Goal: Information Seeking & Learning: Learn about a topic

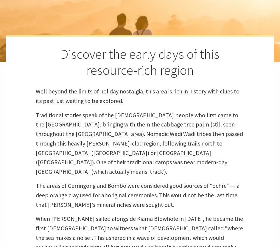
scroll to position [218, 278]
click at [135, 143] on p "Traditional stories speak of the [DEMOGRAPHIC_DATA] people who first came to th…" at bounding box center [140, 143] width 208 height 66
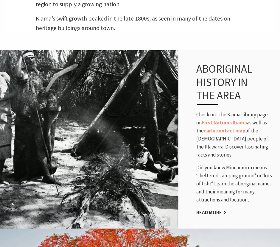
scroll to position [391, 0]
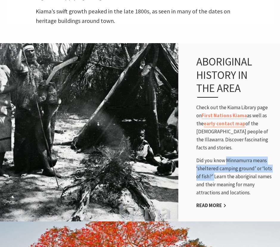
drag, startPoint x: 213, startPoint y: 160, endPoint x: 226, endPoint y: 144, distance: 20.7
click at [226, 157] on p "Did you know Minnamurra means ‘sheltered camping ground’ or ‘lots of fish?’ Lea…" at bounding box center [235, 177] width 78 height 40
copy p "Minnamurra means ‘sheltered camping ground’ or ‘lots of fish?’"
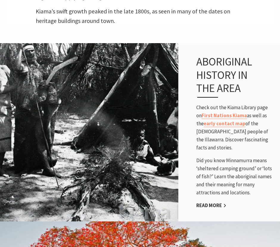
click at [217, 157] on p "Did you know Minnamurra means ‘sheltered camping ground’ or ‘lots of fish?’ Lea…" at bounding box center [235, 177] width 78 height 40
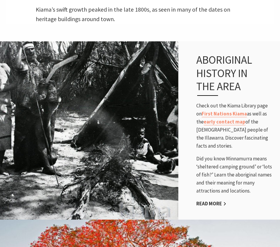
scroll to position [395, 0]
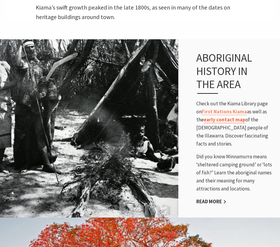
click at [211, 116] on link "early contact map" at bounding box center [225, 119] width 42 height 7
click at [256, 55] on h3 "Aboriginal history in the area" at bounding box center [231, 72] width 70 height 43
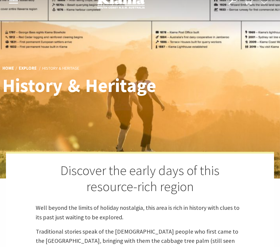
scroll to position [0, 0]
